Goal: Task Accomplishment & Management: Use online tool/utility

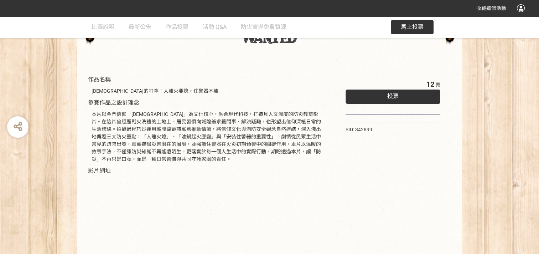
scroll to position [36, 0]
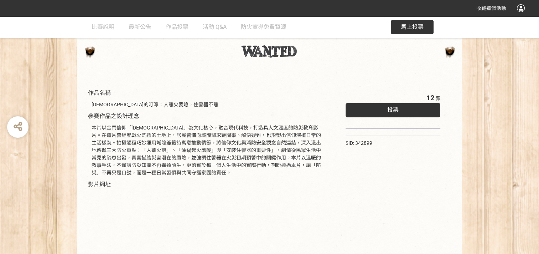
click at [395, 107] on span "投票" at bounding box center [393, 109] width 11 height 7
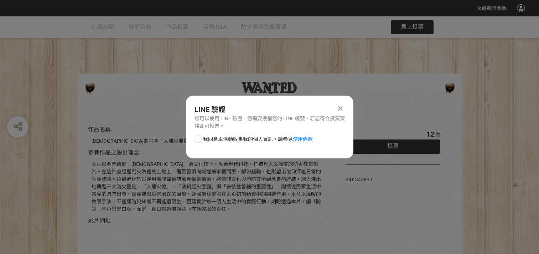
scroll to position [0, 0]
click at [197, 138] on div at bounding box center [198, 138] width 7 height 7
checkbox input "true"
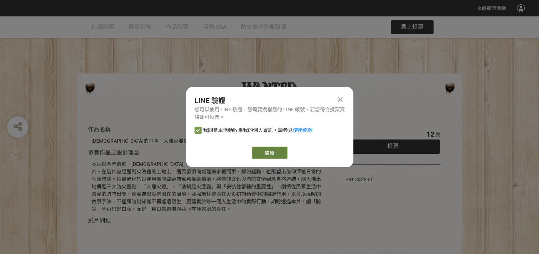
click at [285, 150] on link "繼續" at bounding box center [270, 153] width 36 height 12
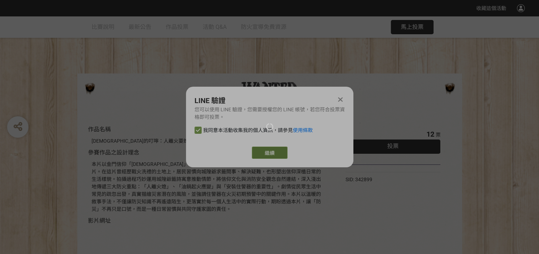
click at [275, 151] on link "繼續" at bounding box center [270, 153] width 36 height 12
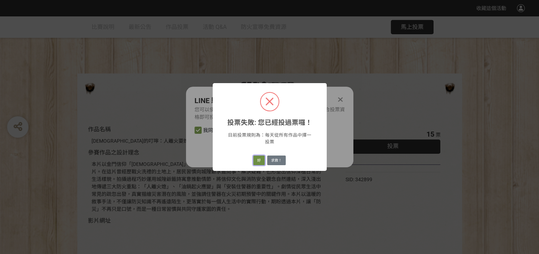
click at [260, 159] on button "好" at bounding box center [259, 160] width 11 height 10
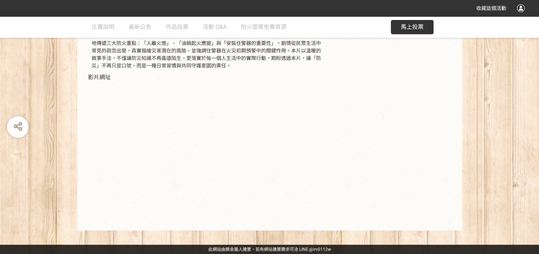
scroll to position [89, 0]
